Goal: Complete application form

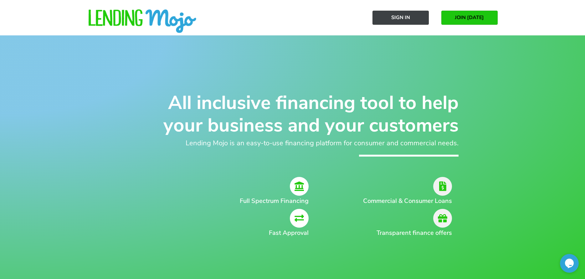
click at [379, 18] on link "Sign In" at bounding box center [401, 18] width 56 height 14
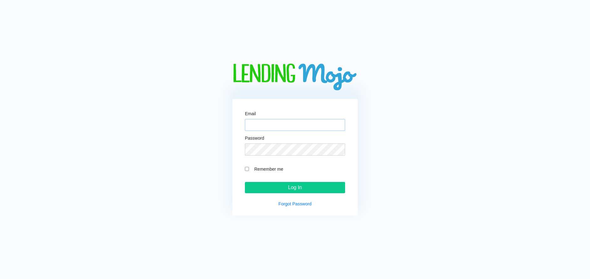
click at [262, 128] on input "Email" at bounding box center [295, 125] width 100 height 12
type input "[PERSON_NAME][EMAIL_ADDRESS][DOMAIN_NAME]"
click at [245, 169] on input "Remember me" at bounding box center [247, 169] width 4 height 4
checkbox input "true"
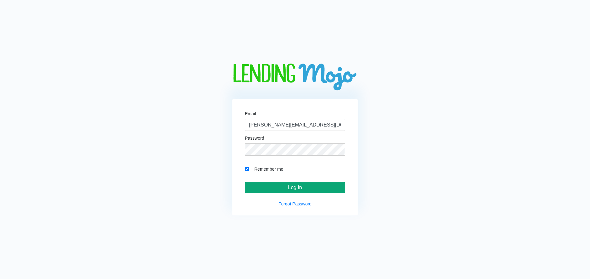
click at [259, 190] on input "Log In" at bounding box center [295, 187] width 100 height 11
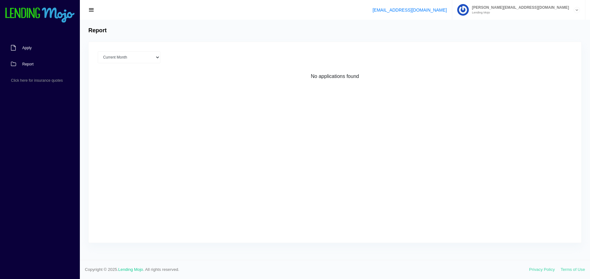
click at [30, 49] on span "Apply" at bounding box center [26, 48] width 9 height 4
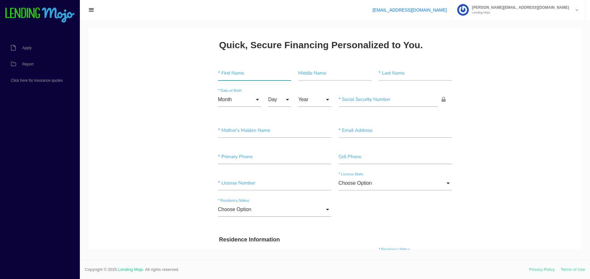
click at [221, 75] on input"] "text" at bounding box center [254, 73] width 73 height 14
type input"] "PATRIC"
type input"] "PETERSON"
click at [255, 100] on input "Month" at bounding box center [239, 99] width 43 height 14
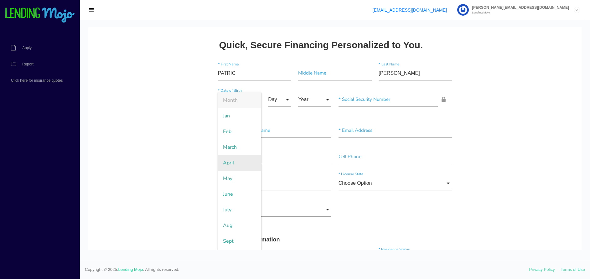
click at [227, 168] on span "April" at bounding box center [239, 163] width 43 height 16
type input "April"
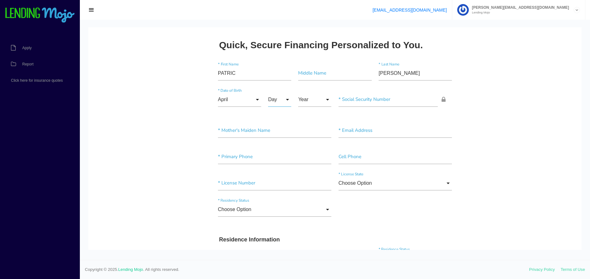
click at [271, 101] on input "Day" at bounding box center [279, 99] width 23 height 14
click at [276, 226] on span "14" at bounding box center [283, 226] width 31 height 16
type input "14"
click at [307, 96] on input "Year" at bounding box center [314, 99] width 33 height 14
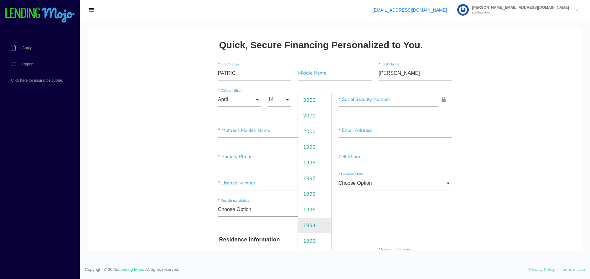
click at [310, 220] on span "1994" at bounding box center [314, 226] width 33 height 16
type input "1994"
click at [358, 98] on input"] "text" at bounding box center [389, 99] width 100 height 14
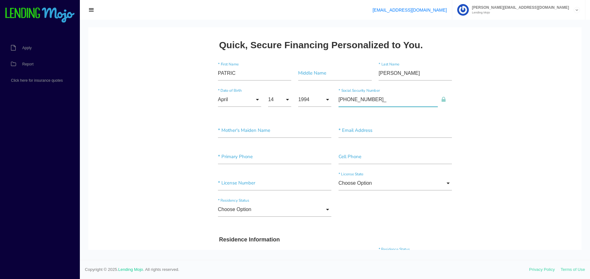
type input"] "297-96-2093"
click at [270, 128] on input"] "text" at bounding box center [275, 130] width 114 height 14
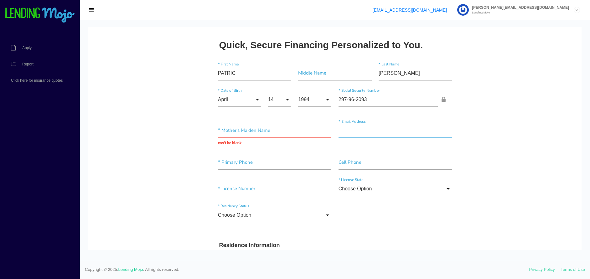
click at [346, 128] on input"] "text" at bounding box center [396, 130] width 114 height 14
type input"] "PATPETE976@GMAIL.COM"
type input"] "(337) 215-8465"
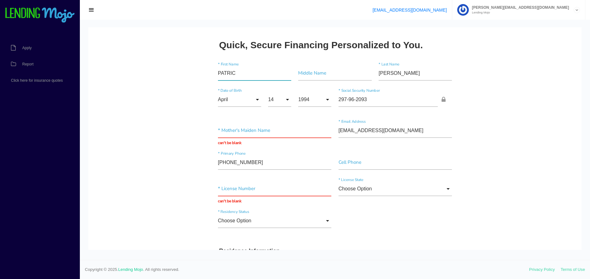
click at [249, 73] on input"] "PATRIC" at bounding box center [254, 73] width 73 height 14
type input"] "PATRICK"
click at [92, 10] on span "button" at bounding box center [91, 10] width 6 height 7
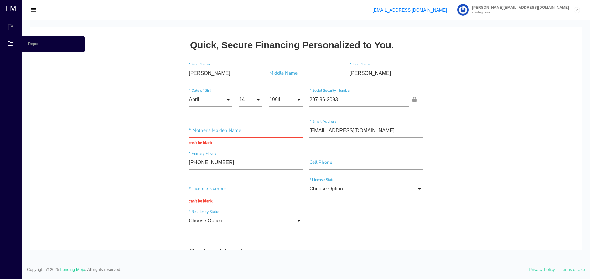
click at [13, 45] on icon at bounding box center [10, 44] width 5 height 6
click at [34, 42] on span "Report" at bounding box center [53, 44] width 63 height 16
